Goal: Find specific page/section: Find specific page/section

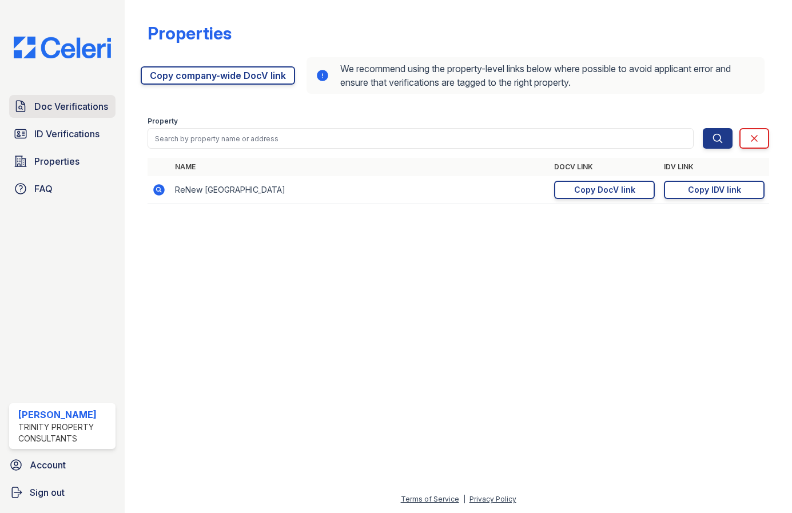
drag, startPoint x: 0, startPoint y: 0, endPoint x: 98, endPoint y: 108, distance: 146.1
click at [98, 108] on span "Doc Verifications" at bounding box center [71, 107] width 74 height 14
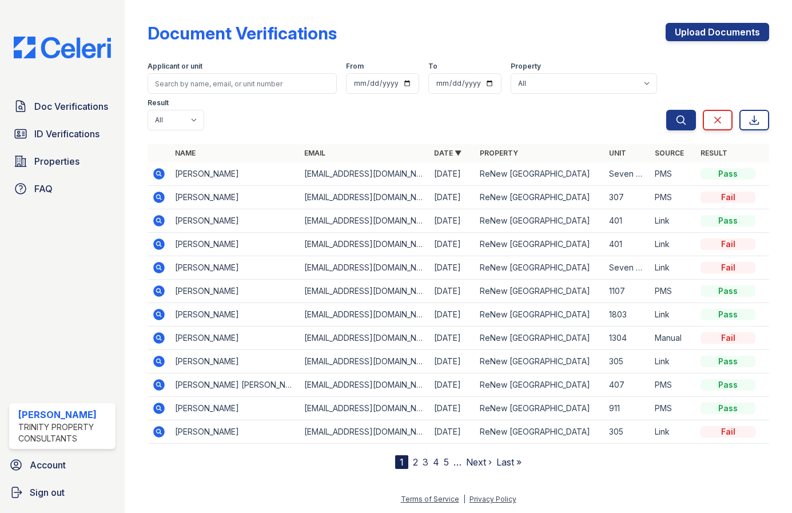
click at [219, 68] on div "Applicant or unit" at bounding box center [242, 67] width 189 height 11
click at [220, 81] on input "search" at bounding box center [242, 83] width 189 height 21
type input "kaan"
click at [666, 110] on button "Search" at bounding box center [681, 120] width 30 height 21
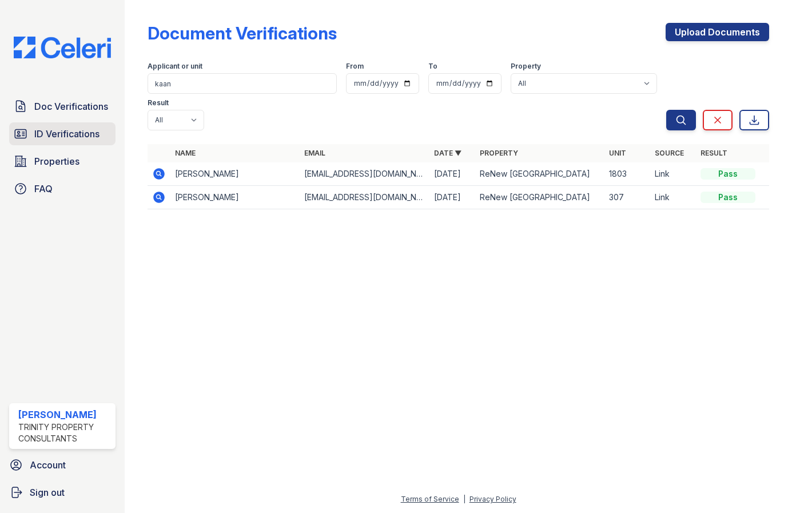
click at [67, 137] on span "ID Verifications" at bounding box center [66, 134] width 65 height 14
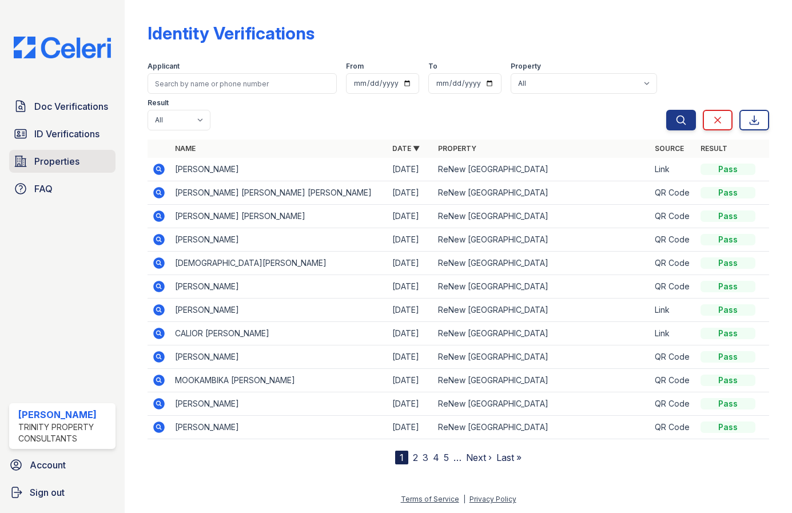
click at [46, 162] on span "Properties" at bounding box center [56, 161] width 45 height 14
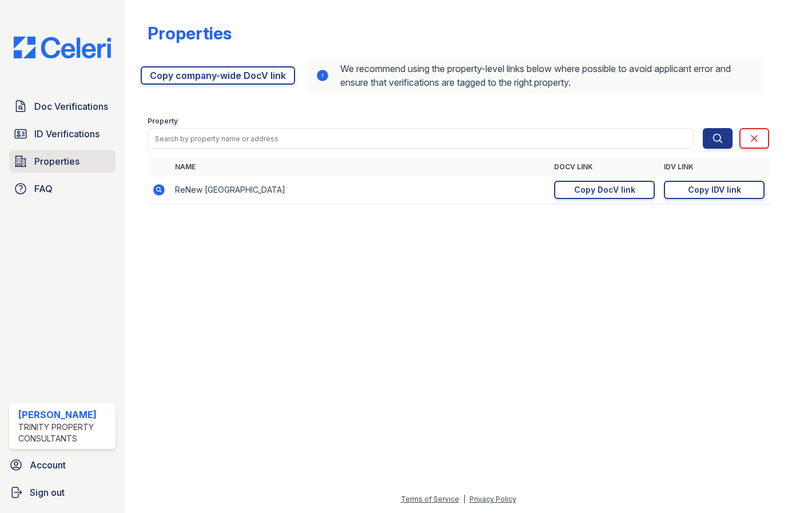
click at [37, 154] on link "Properties" at bounding box center [62, 161] width 106 height 23
